Goal: Transaction & Acquisition: Purchase product/service

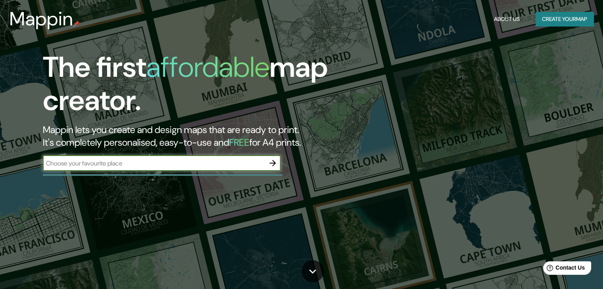
click at [270, 164] on icon "button" at bounding box center [273, 164] width 10 height 10
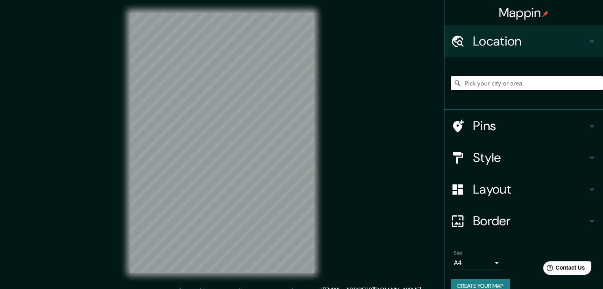
click at [474, 88] on input "Pick your city or area" at bounding box center [527, 83] width 152 height 14
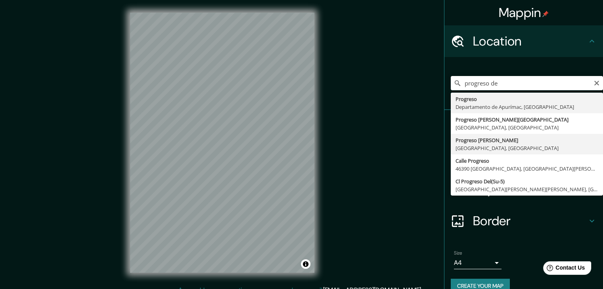
type input "Progreso de Obregón, [GEOGRAPHIC_DATA], [GEOGRAPHIC_DATA]"
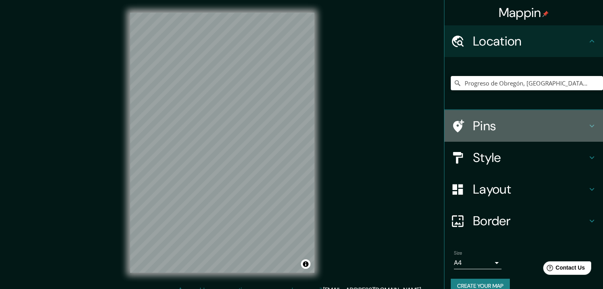
click at [590, 124] on icon at bounding box center [592, 126] width 10 height 10
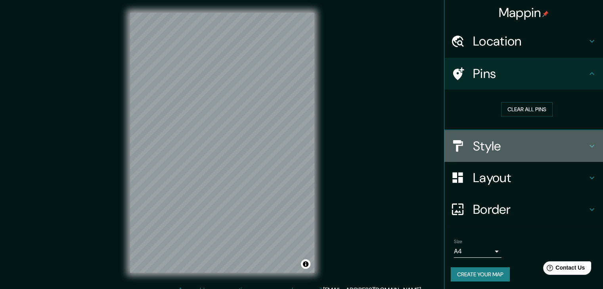
click at [574, 143] on h4 "Style" at bounding box center [530, 146] width 114 height 16
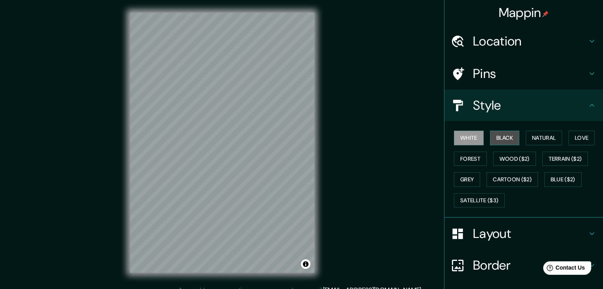
click at [497, 137] on button "Black" at bounding box center [505, 138] width 30 height 15
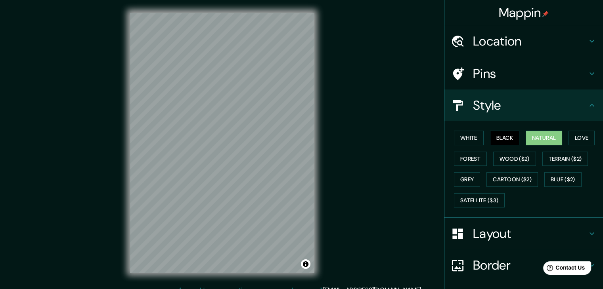
click at [534, 137] on button "Natural" at bounding box center [544, 138] width 36 height 15
click at [562, 140] on div "White Black Natural Love Forest Wood ($2) Terrain ($2) Grey Cartoon ($2) Blue (…" at bounding box center [527, 169] width 152 height 83
click at [569, 138] on button "Love" at bounding box center [581, 138] width 26 height 15
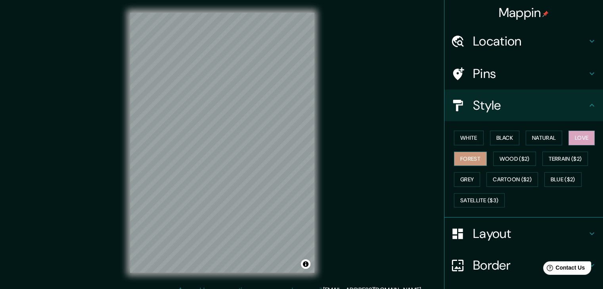
click at [470, 157] on button "Forest" at bounding box center [470, 159] width 33 height 15
click at [509, 161] on button "Wood ($2)" at bounding box center [514, 159] width 43 height 15
click at [465, 161] on button "Forest" at bounding box center [470, 159] width 33 height 15
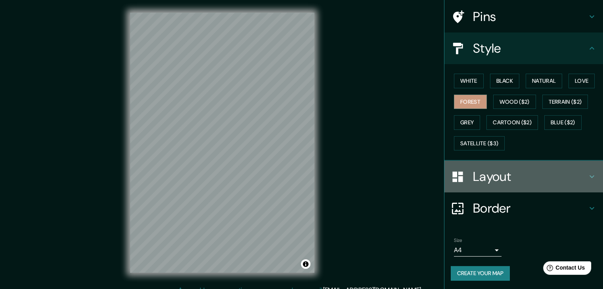
click at [574, 170] on h4 "Layout" at bounding box center [530, 177] width 114 height 16
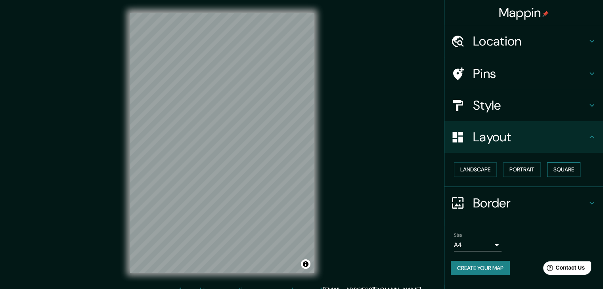
scroll to position [0, 0]
click at [469, 172] on button "Landscape" at bounding box center [475, 169] width 43 height 15
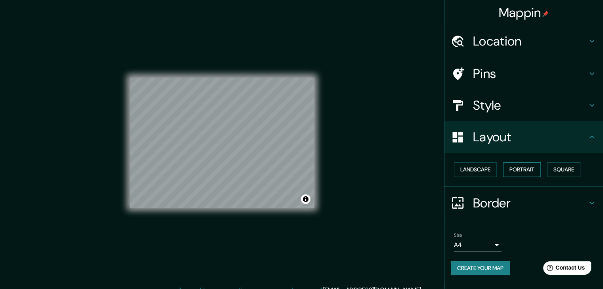
click at [526, 167] on button "Portrait" at bounding box center [522, 169] width 38 height 15
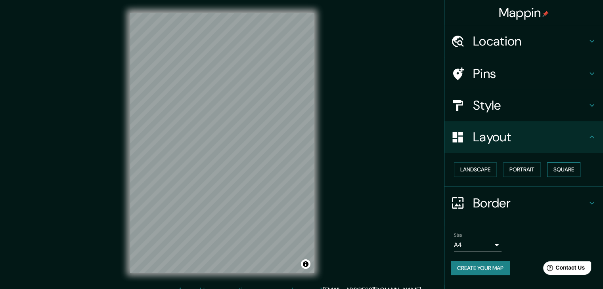
click at [561, 169] on button "Square" at bounding box center [563, 169] width 33 height 15
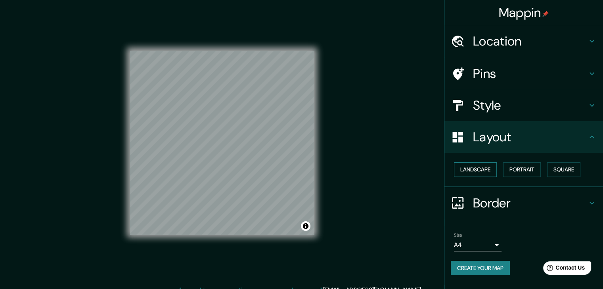
click at [474, 174] on button "Landscape" at bounding box center [475, 169] width 43 height 15
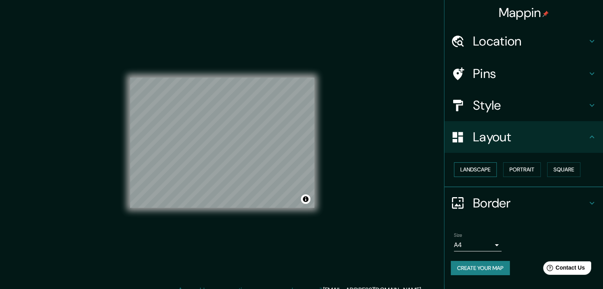
click at [476, 172] on button "Landscape" at bounding box center [475, 169] width 43 height 15
click at [502, 169] on div "Landscape [GEOGRAPHIC_DATA]" at bounding box center [527, 169] width 152 height 21
click at [531, 171] on button "Portrait" at bounding box center [522, 169] width 38 height 15
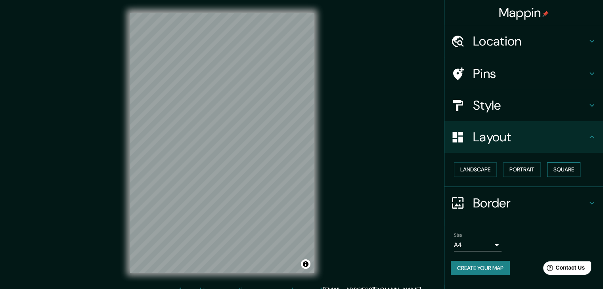
click at [555, 173] on button "Square" at bounding box center [563, 169] width 33 height 15
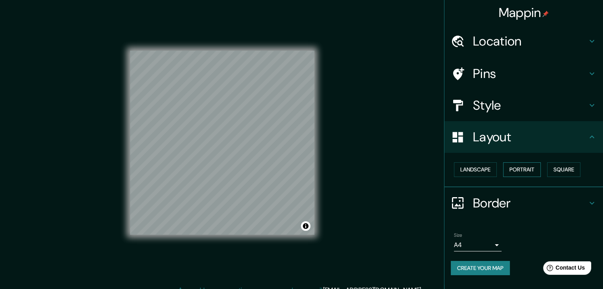
click at [531, 174] on button "Portrait" at bounding box center [522, 169] width 38 height 15
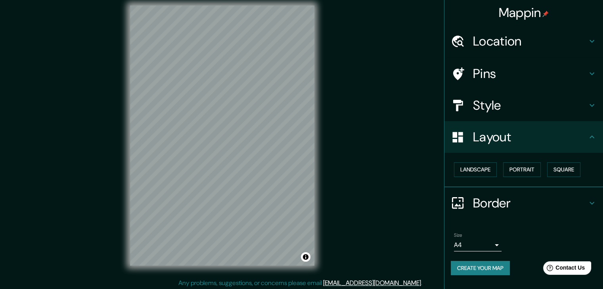
scroll to position [9, 0]
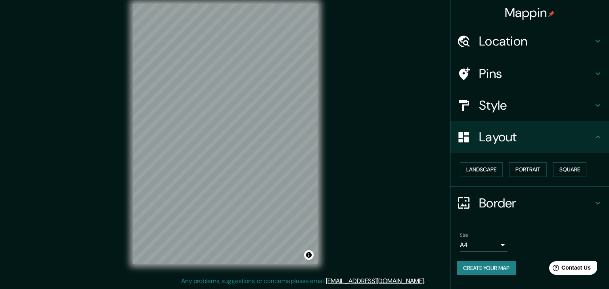
click at [494, 244] on body "Mappin Location [GEOGRAPHIC_DATA], [GEOGRAPHIC_DATA], [GEOGRAPHIC_DATA] Pins St…" at bounding box center [304, 135] width 609 height 289
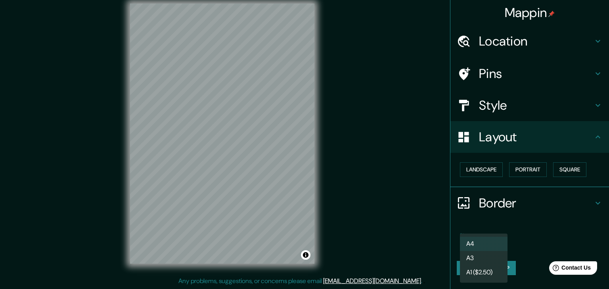
click at [498, 238] on li "A4" at bounding box center [484, 244] width 48 height 14
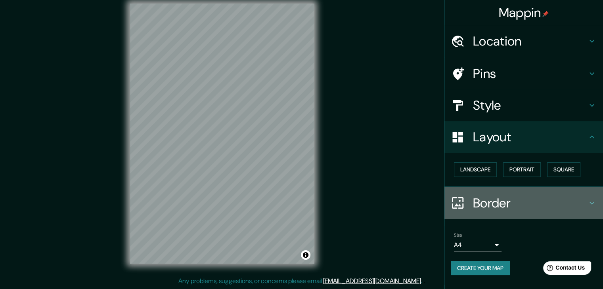
click at [596, 203] on icon at bounding box center [592, 204] width 10 height 10
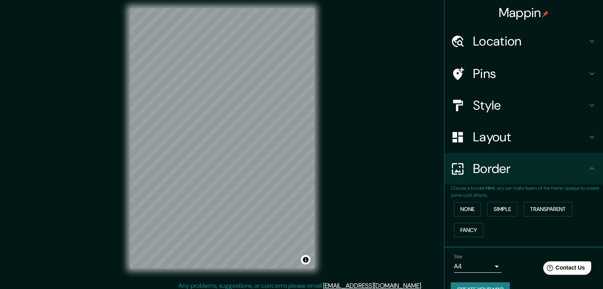
scroll to position [0, 0]
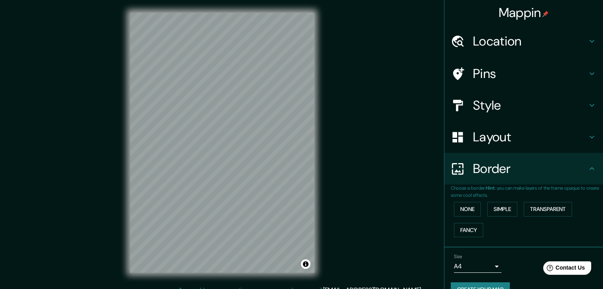
click at [530, 16] on h4 "Mappin" at bounding box center [524, 13] width 50 height 16
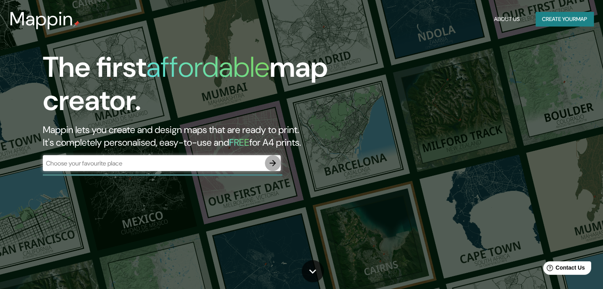
click at [273, 161] on icon "button" at bounding box center [273, 163] width 6 height 6
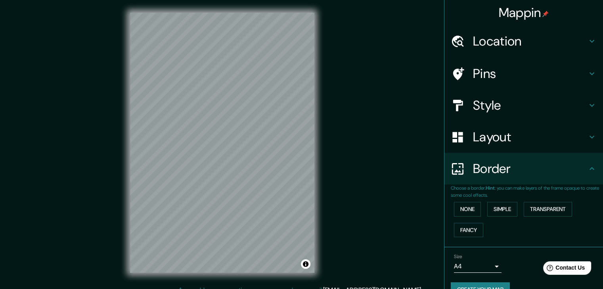
click at [589, 46] on div "Location" at bounding box center [523, 41] width 159 height 32
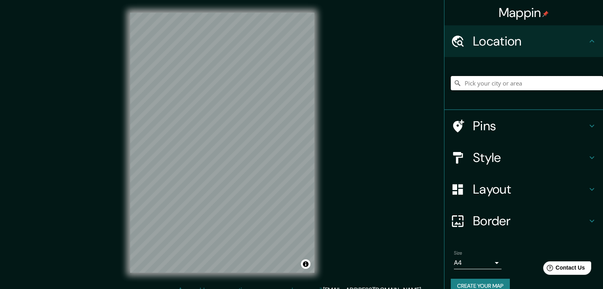
click at [557, 82] on input "Pick your city or area" at bounding box center [527, 83] width 152 height 14
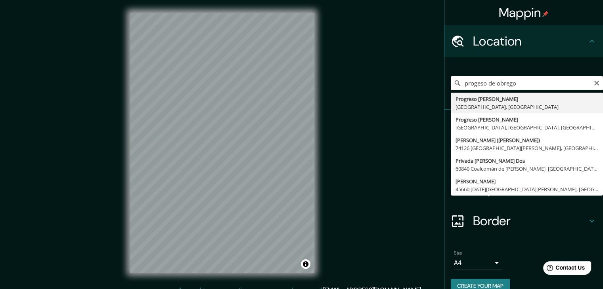
type input "Progreso de Obregón, [GEOGRAPHIC_DATA], [GEOGRAPHIC_DATA]"
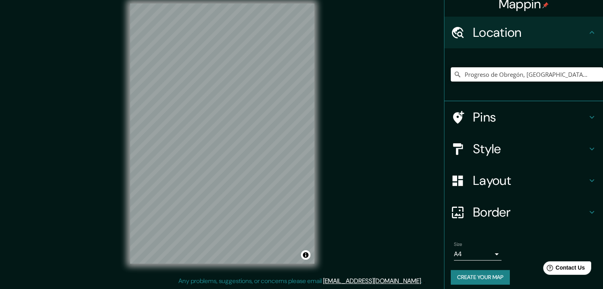
scroll to position [13, 0]
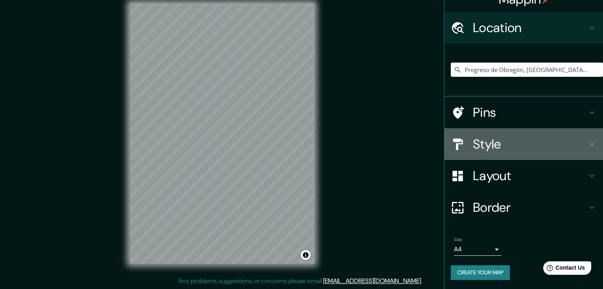
click at [516, 147] on h4 "Style" at bounding box center [530, 144] width 114 height 16
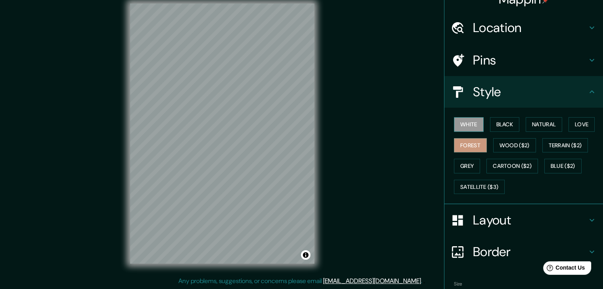
click at [474, 125] on button "White" at bounding box center [469, 124] width 30 height 15
click at [508, 126] on button "Black" at bounding box center [505, 124] width 30 height 15
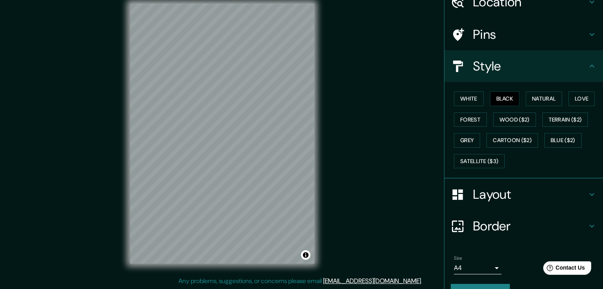
scroll to position [53, 0]
